Goal: Task Accomplishment & Management: Manage account settings

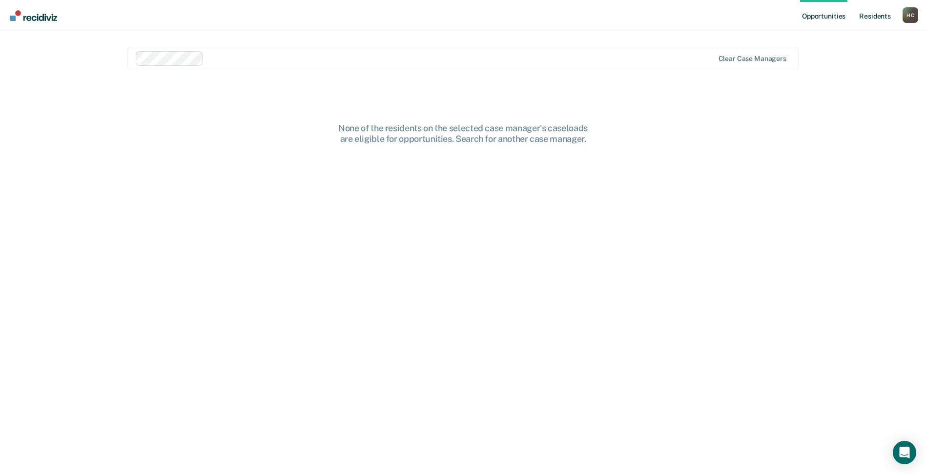
click at [878, 15] on link "Resident s" at bounding box center [875, 15] width 36 height 31
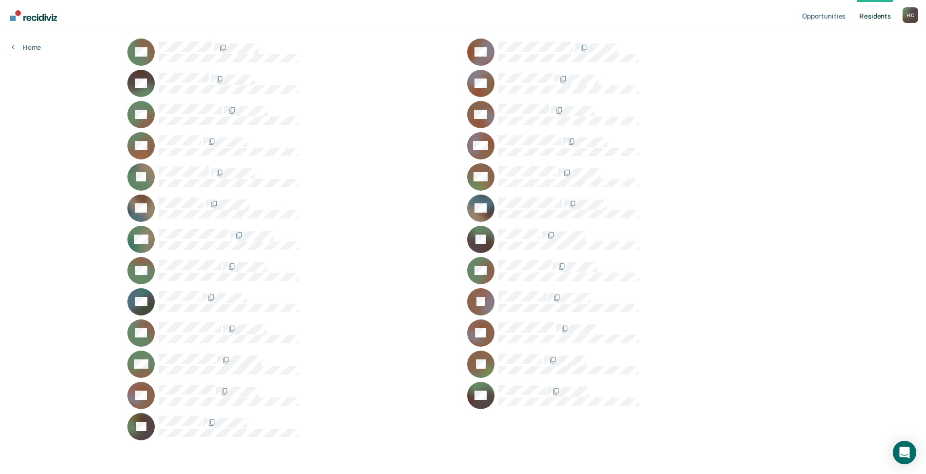
scroll to position [113, 0]
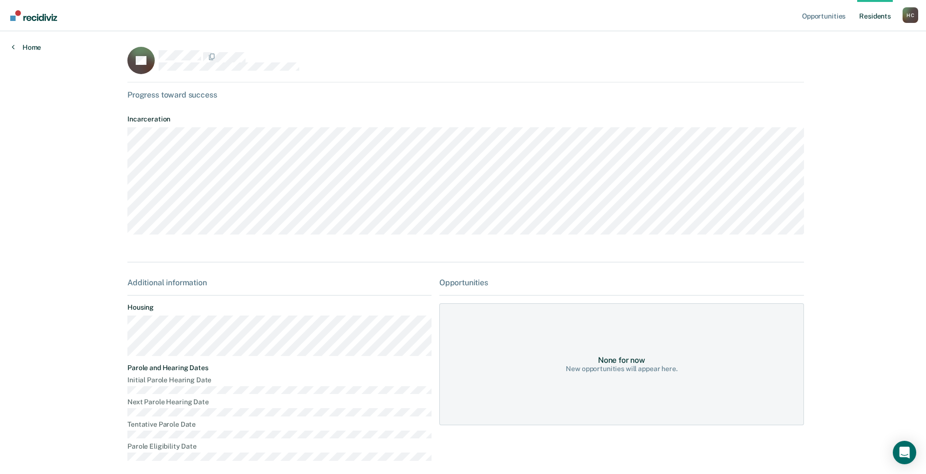
click at [14, 45] on icon at bounding box center [13, 47] width 3 height 8
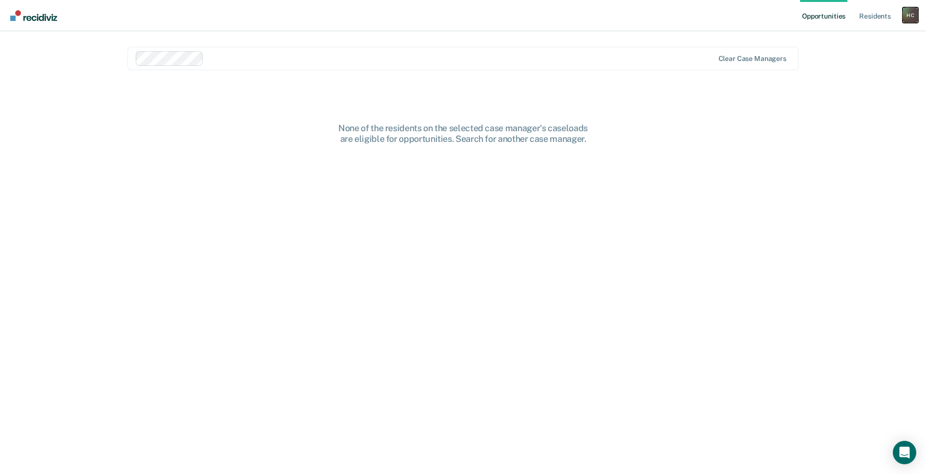
click at [911, 16] on div "H C" at bounding box center [910, 15] width 16 height 16
click at [839, 39] on link "Profile" at bounding box center [870, 40] width 79 height 8
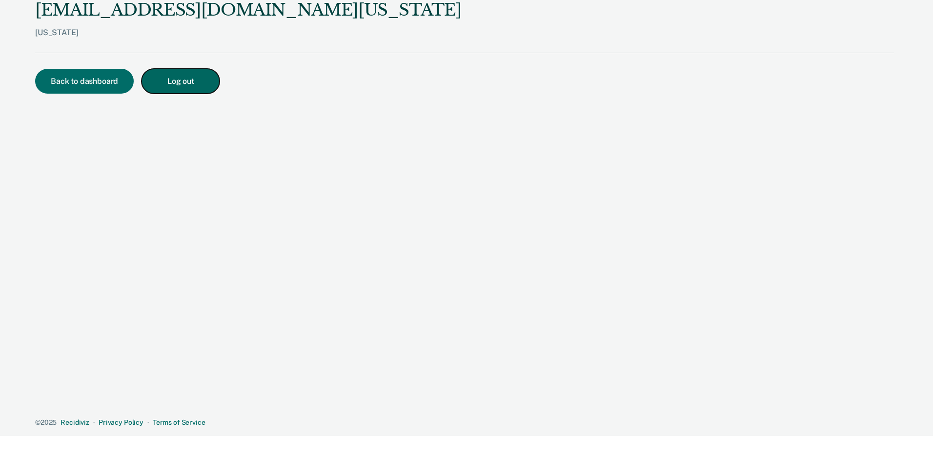
click at [198, 86] on button "Log out" at bounding box center [180, 81] width 78 height 25
